Goal: Information Seeking & Learning: Find specific fact

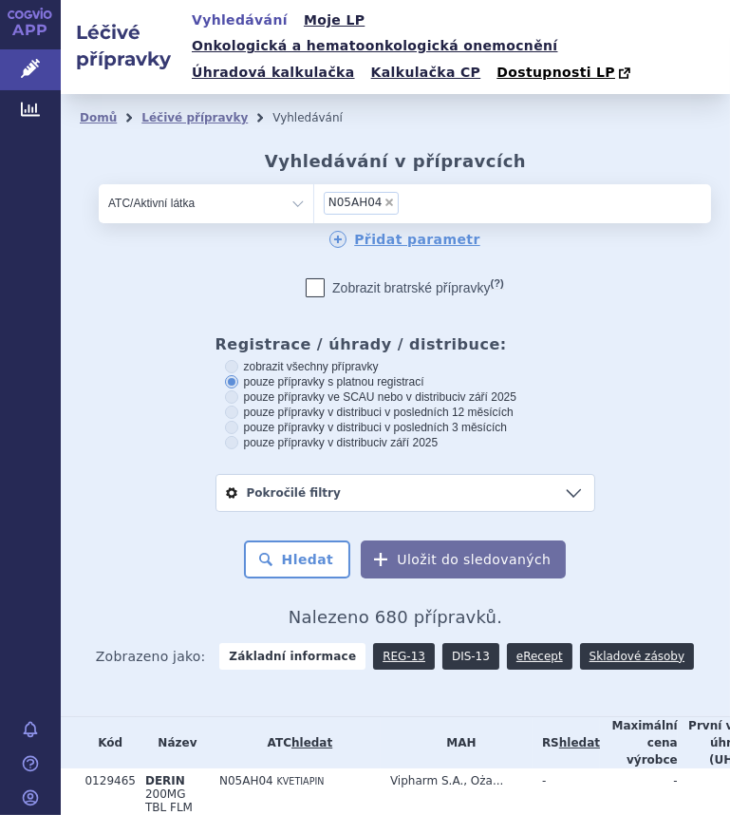
click at [452, 643] on link "DIS-13" at bounding box center [471, 656] width 57 height 27
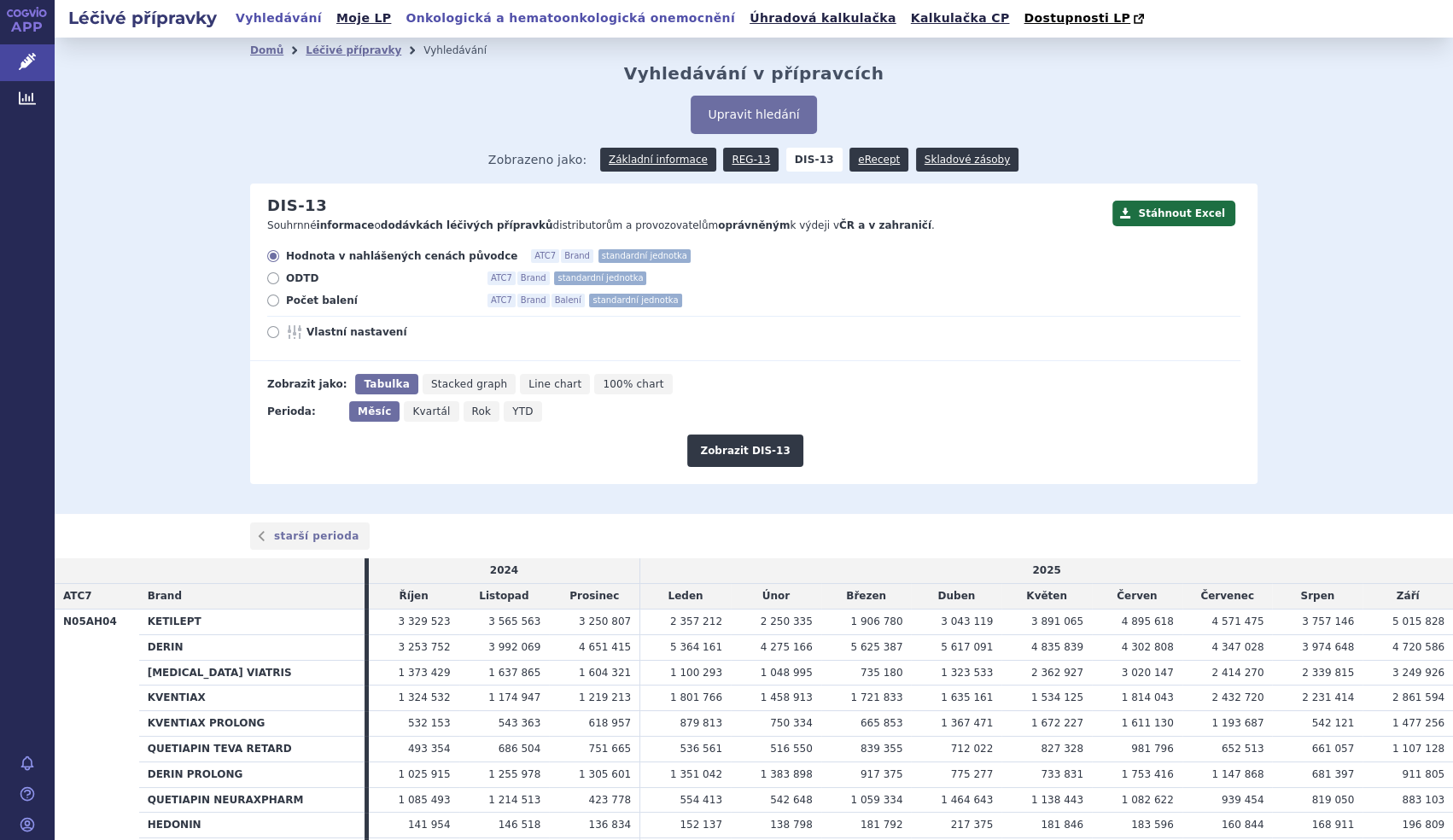
click at [512, 23] on link "Onkologická a hematoonkologická onemocnění" at bounding box center [570, 19] width 340 height 23
click at [671, 158] on link "Základní informace" at bounding box center [658, 159] width 116 height 24
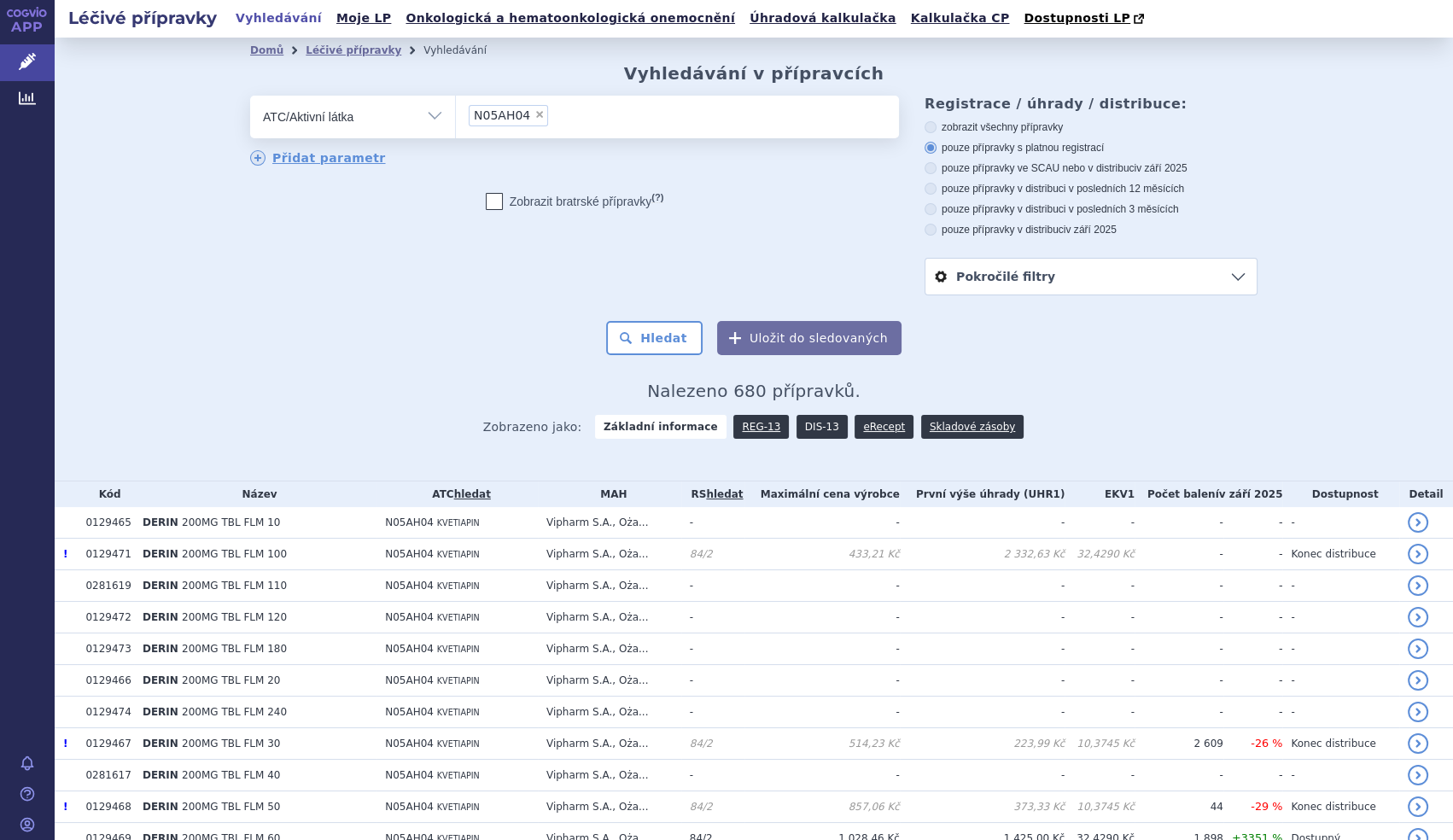
click at [796, 431] on link "DIS-13" at bounding box center [821, 427] width 51 height 24
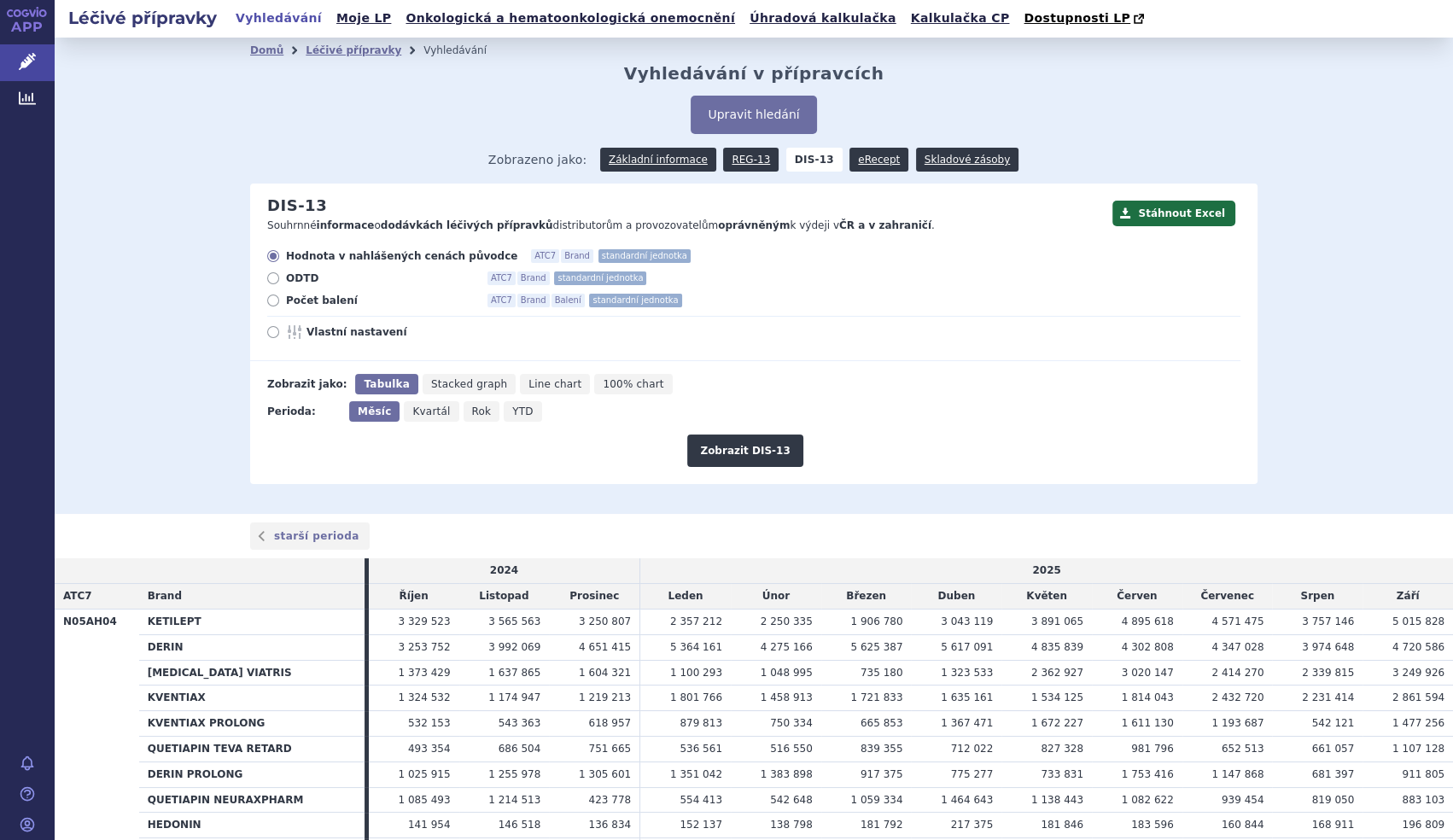
click at [290, 296] on span "Počet balení" at bounding box center [379, 300] width 188 height 13
click at [280, 297] on input "Počet balení ATC7 Brand Balení standardní jednotka" at bounding box center [274, 303] width 11 height 11
radio input "true"
click at [472, 415] on span "Rok" at bounding box center [482, 411] width 20 height 12
click at [467, 412] on input "Rok" at bounding box center [469, 406] width 11 height 11
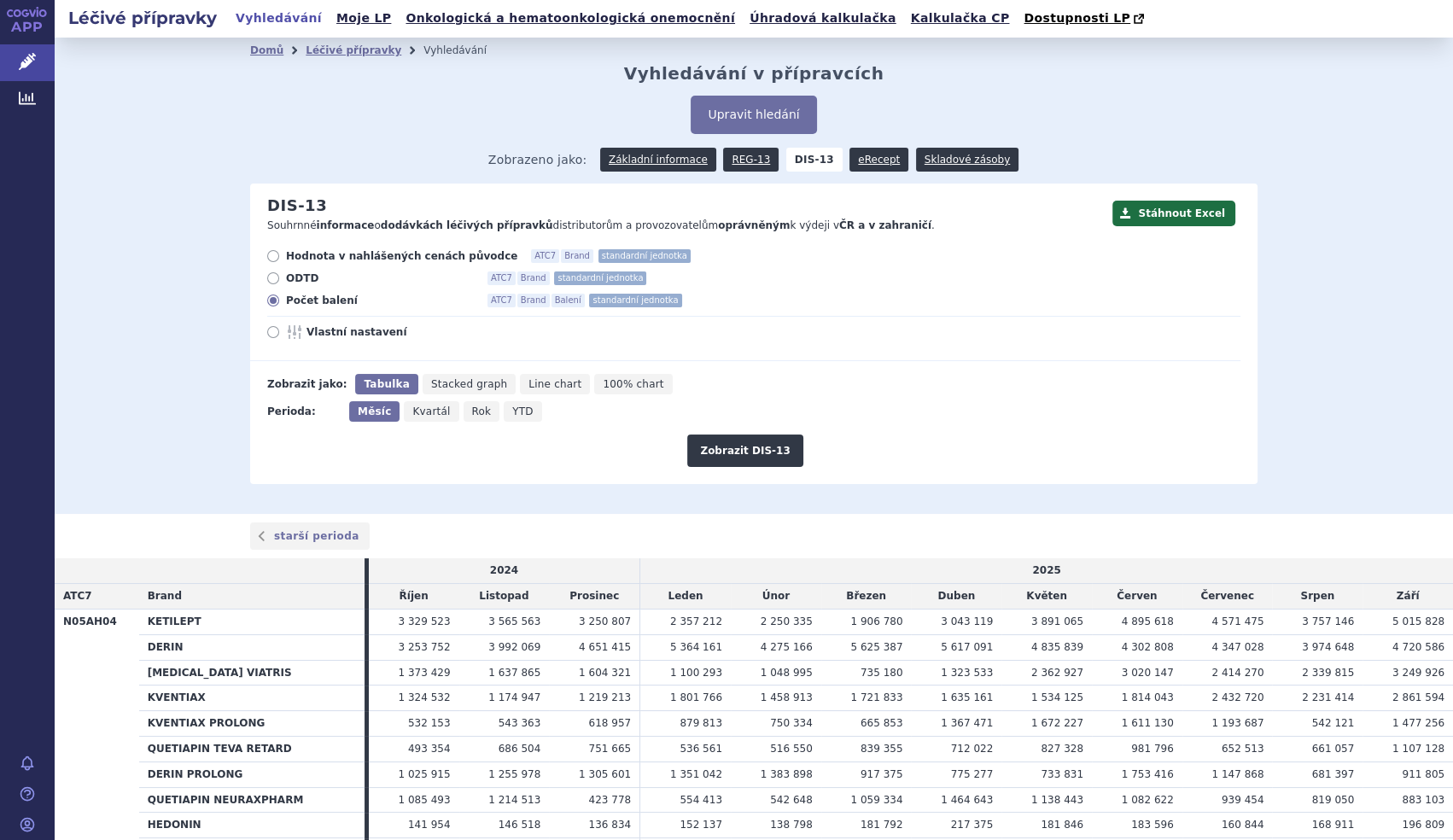
radio input "true"
click at [750, 444] on button "Zobrazit DIS-13" at bounding box center [745, 450] width 115 height 32
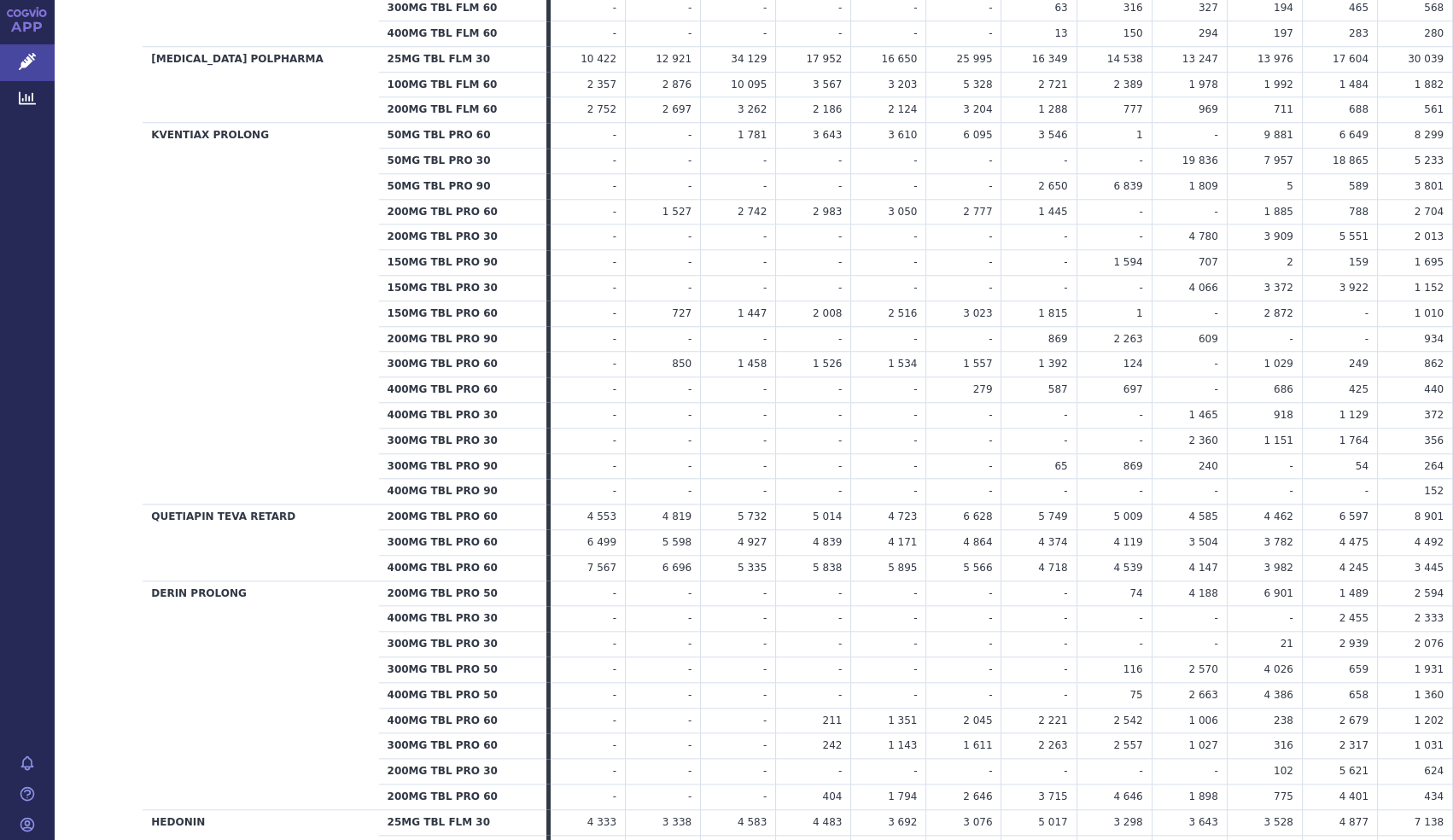
scroll to position [1954, 0]
